Goal: Find specific page/section: Find specific page/section

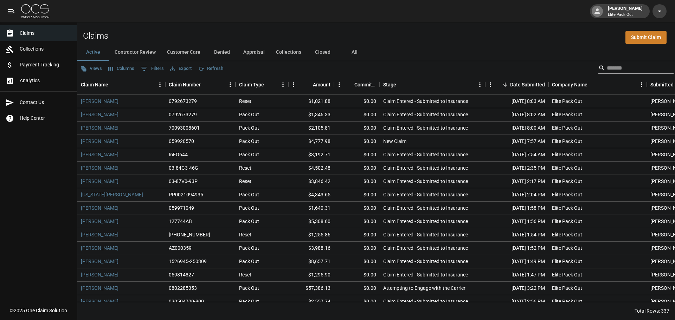
click at [608, 69] on input "Search" at bounding box center [635, 68] width 56 height 11
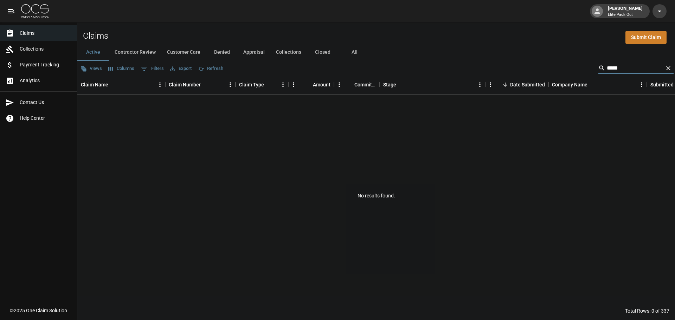
type input "****"
click at [356, 53] on button "All" at bounding box center [354, 52] width 32 height 17
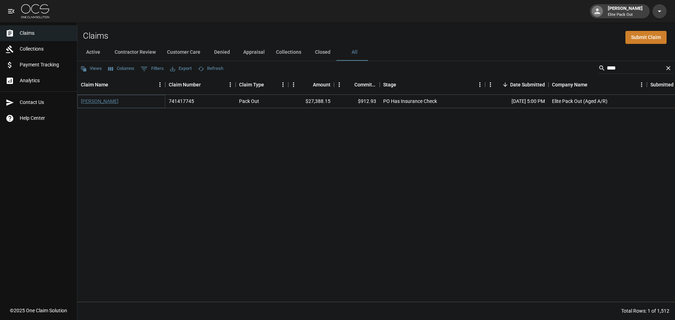
click at [97, 101] on link "[PERSON_NAME]" at bounding box center [100, 101] width 38 height 7
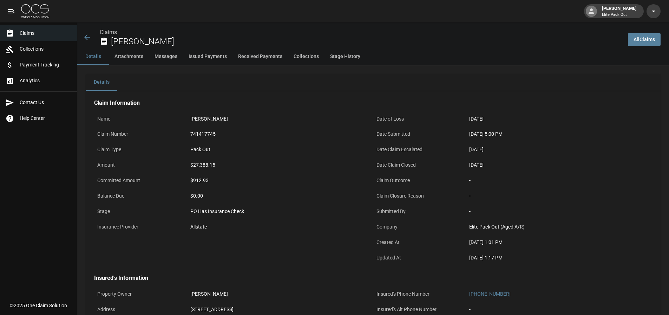
click at [87, 38] on icon at bounding box center [87, 37] width 6 height 6
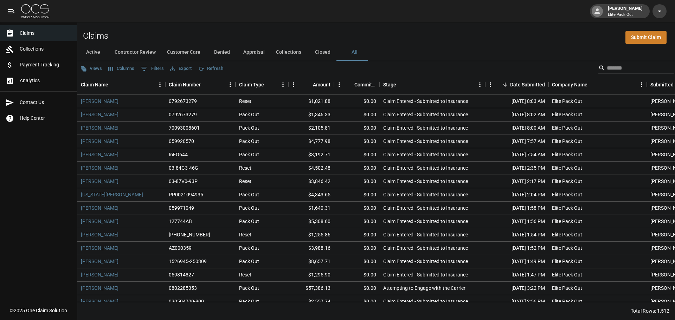
click at [371, 29] on div "Claims Submit Claim" at bounding box center [375, 32] width 597 height 21
